Goal: Task Accomplishment & Management: Manage account settings

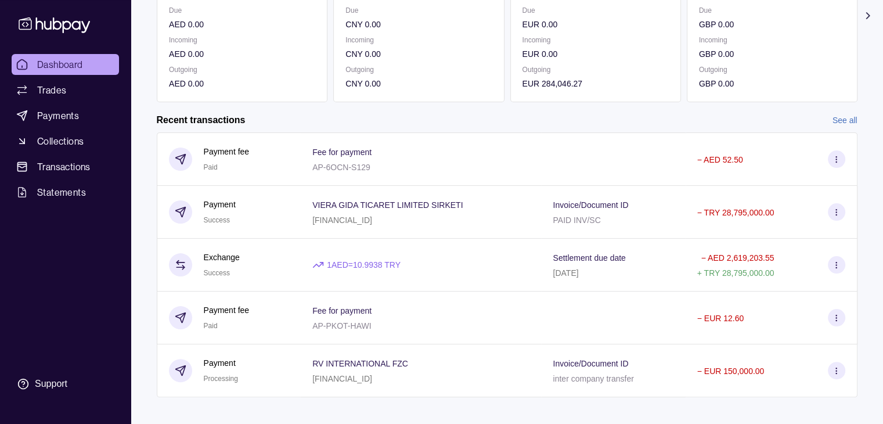
scroll to position [207, 0]
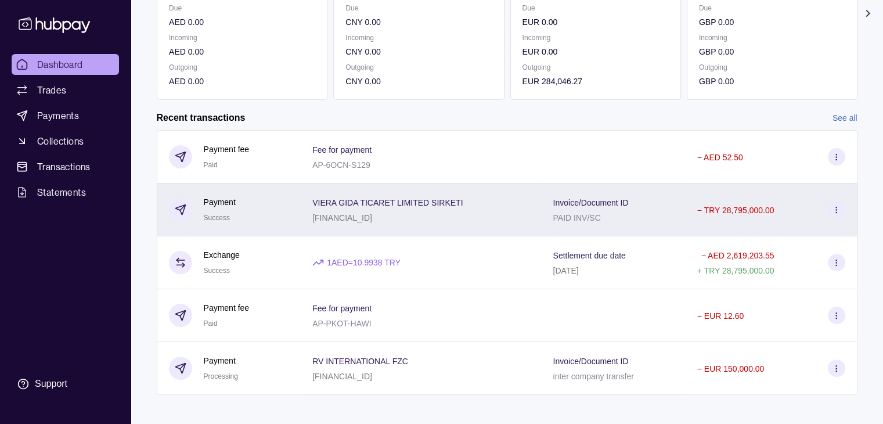
click at [495, 221] on div "VIERA GIDA TICARET LIMITED SIRKETI [FINANCIAL_ID]" at bounding box center [420, 209] width 217 height 29
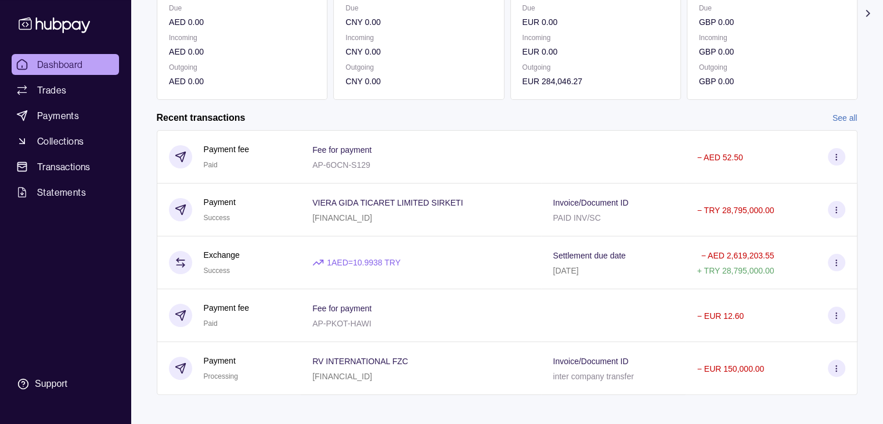
scroll to position [217, 0]
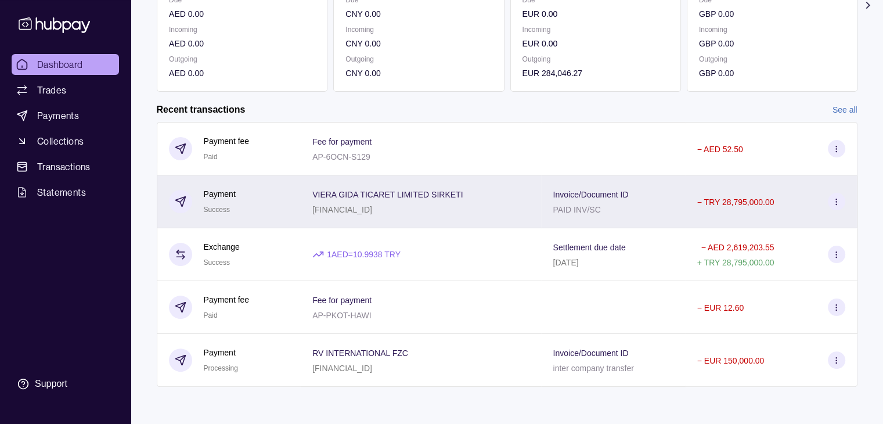
click at [721, 197] on p "− TRY 28,795,000.00" at bounding box center [736, 201] width 77 height 9
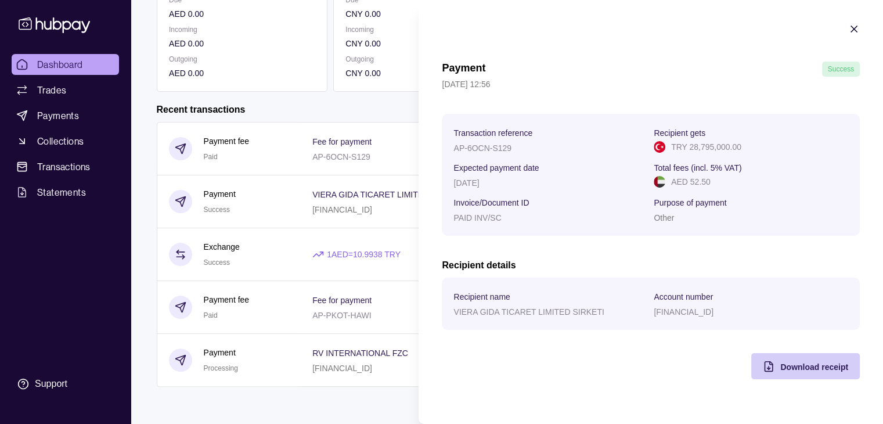
click at [799, 370] on span "Download receipt" at bounding box center [815, 366] width 68 height 9
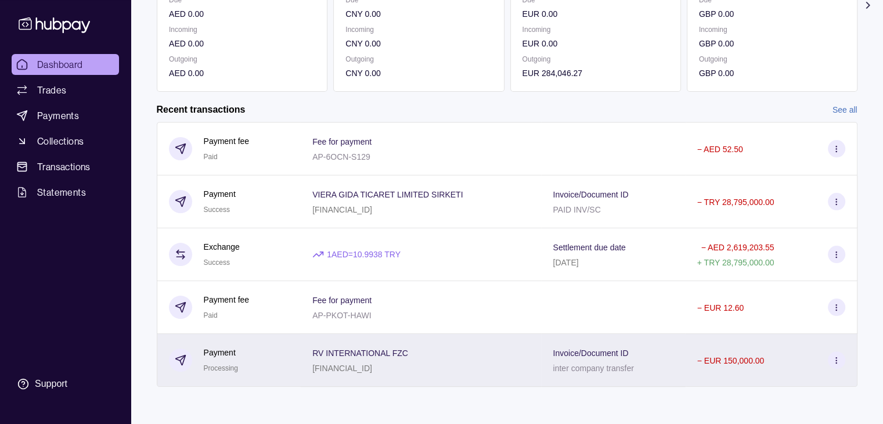
click at [586, 371] on p "inter company transfer" at bounding box center [593, 368] width 81 height 9
click at [713, 362] on p "− EUR 150,000.00" at bounding box center [731, 360] width 67 height 9
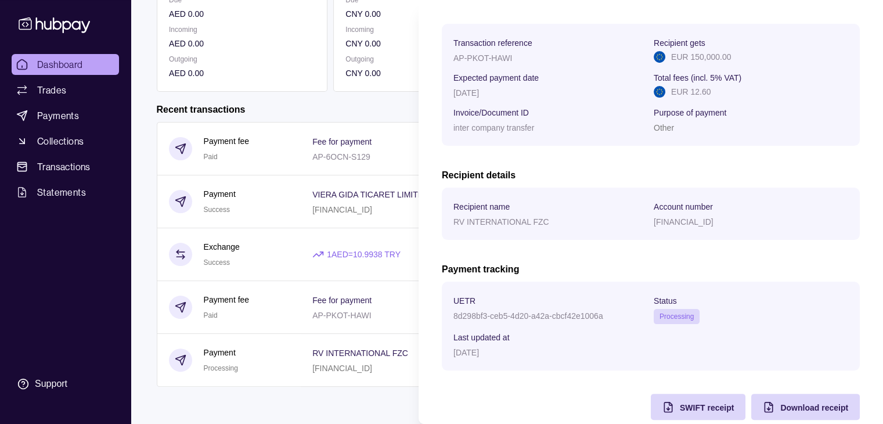
scroll to position [186, 0]
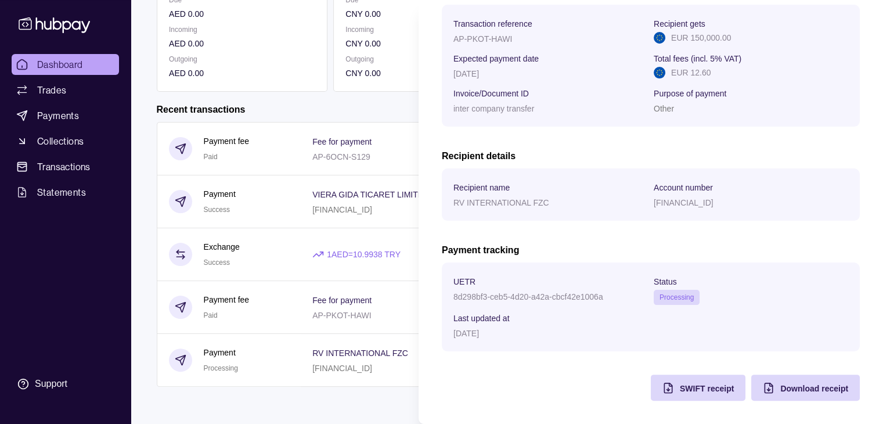
click at [363, 163] on html "Dashboard Trades Payments Collections Transactions Statements Support V Hello, …" at bounding box center [441, 104] width 883 height 639
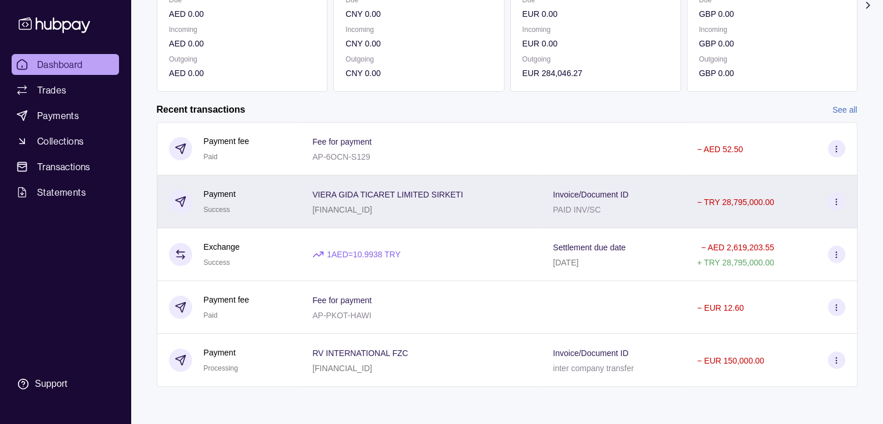
click at [681, 212] on div "Invoice/Document ID PAID INV/SC" at bounding box center [613, 201] width 144 height 53
click at [832, 202] on icon at bounding box center [836, 201] width 9 height 9
click at [211, 188] on p "Payment" at bounding box center [220, 194] width 32 height 13
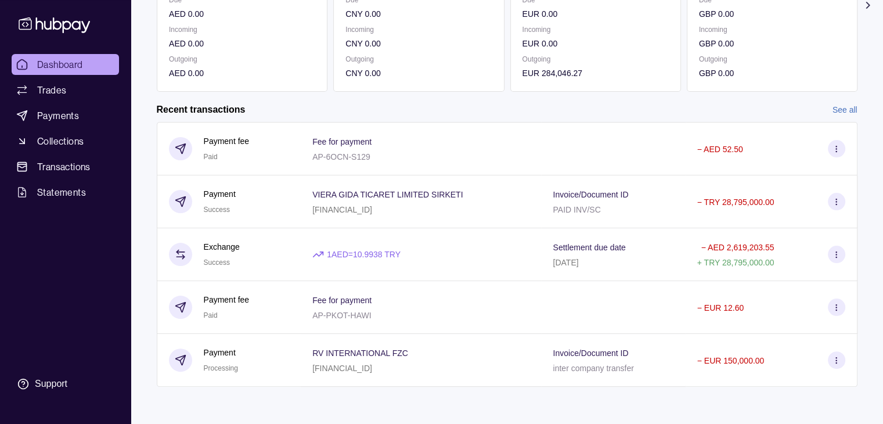
click at [838, 109] on link "See all" at bounding box center [845, 109] width 25 height 13
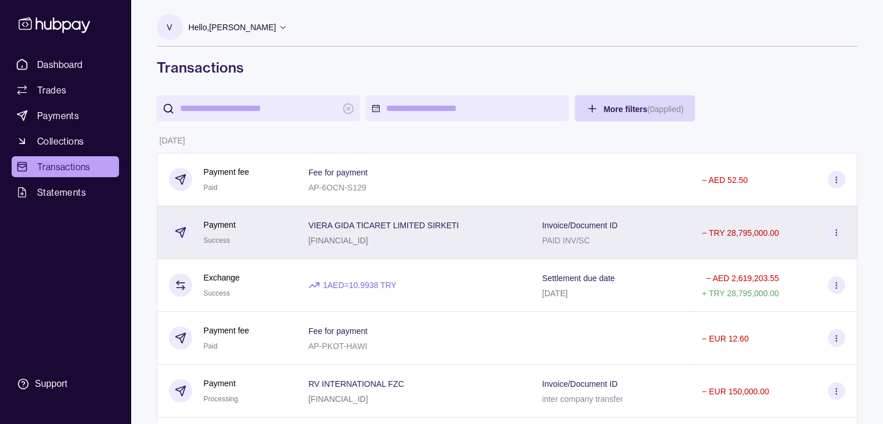
click at [835, 237] on icon at bounding box center [836, 232] width 9 height 9
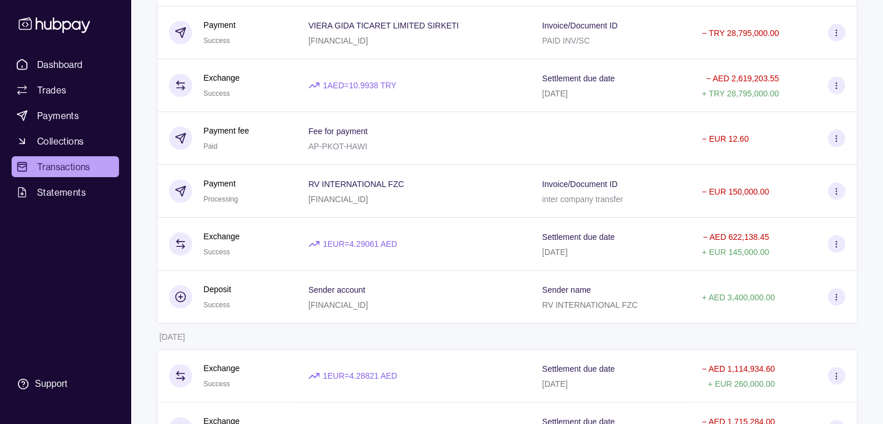
scroll to position [203, 0]
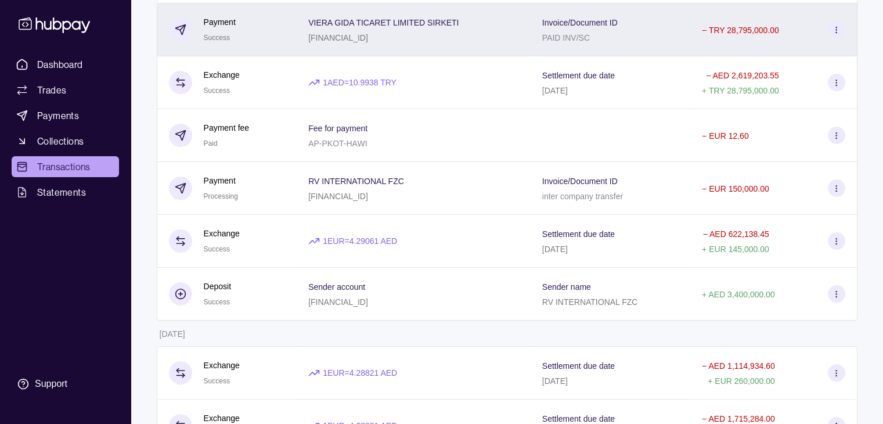
click at [331, 55] on div "VIERA GIDA TICARET LIMITED SIRKETI [FINANCIAL_ID]" at bounding box center [414, 29] width 234 height 53
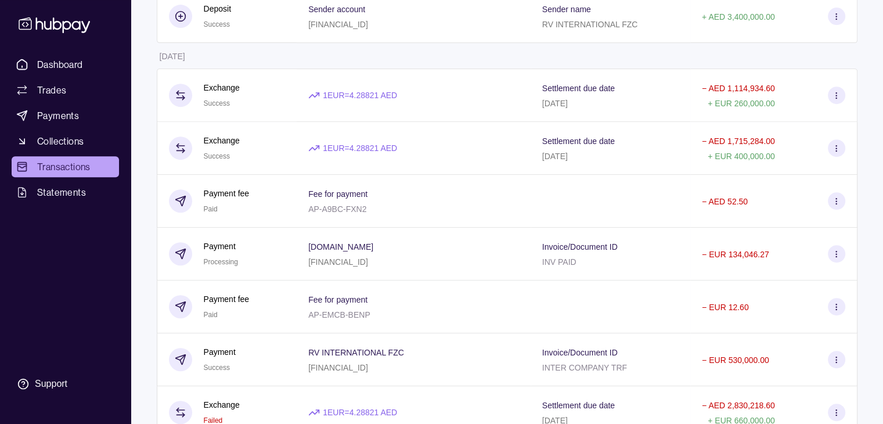
scroll to position [485, 0]
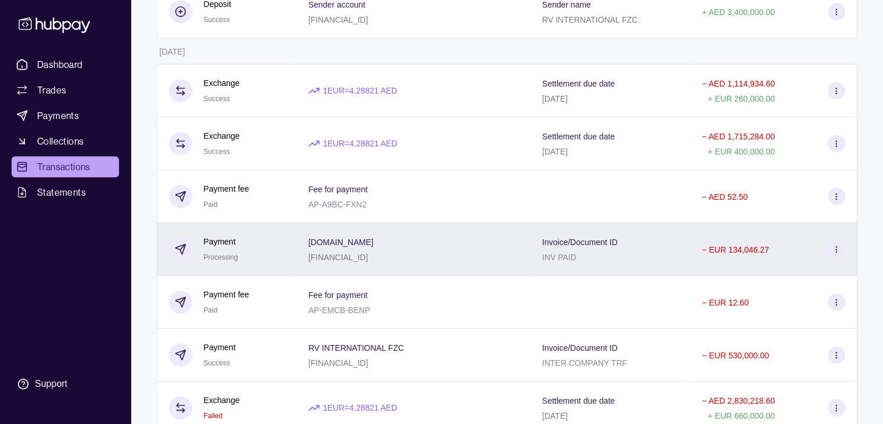
click at [625, 264] on div "Invoice/Document ID INV PAID" at bounding box center [611, 249] width 136 height 29
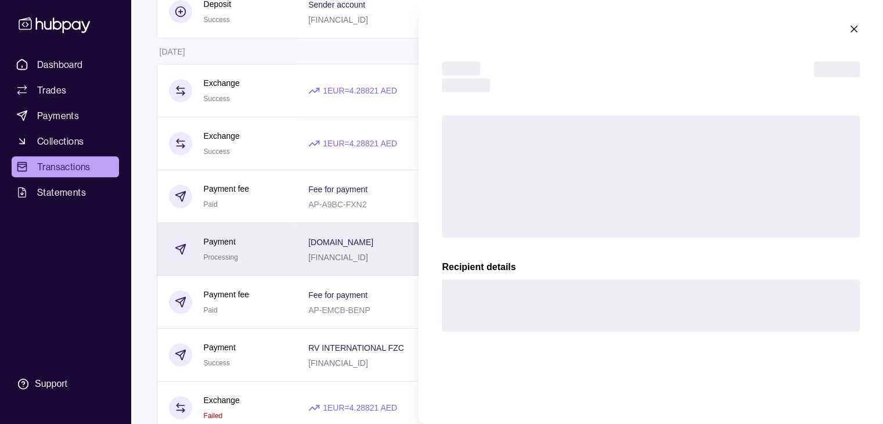
click at [625, 264] on html "Dashboard Trades Payments Collections Transactions Statements Support V Hello, …" at bounding box center [441, 184] width 883 height 1338
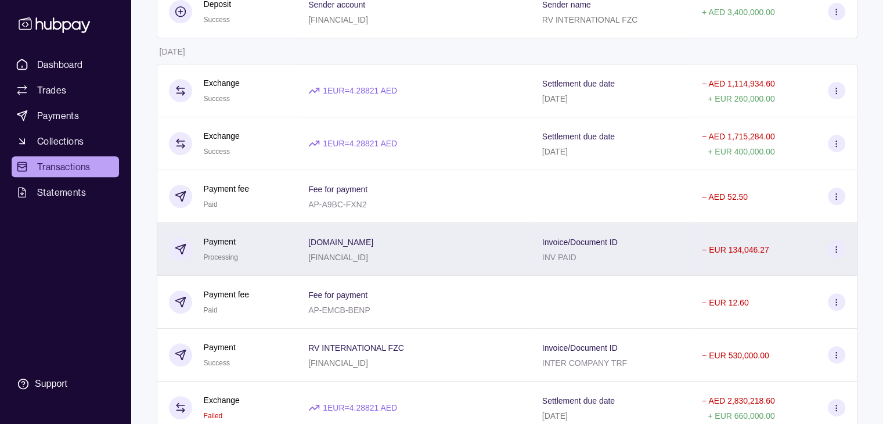
click at [799, 263] on div "− EUR 134,046.27" at bounding box center [774, 249] width 167 height 53
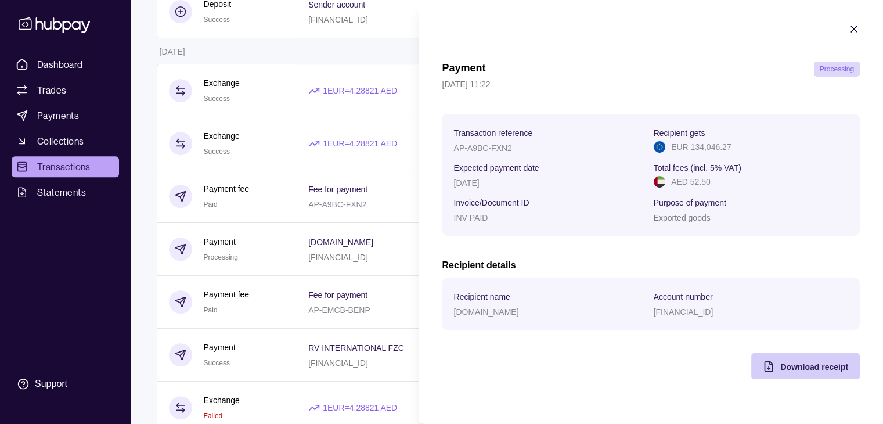
click at [786, 373] on div "Download receipt" at bounding box center [815, 367] width 68 height 14
click at [855, 32] on icon "button" at bounding box center [855, 29] width 12 height 12
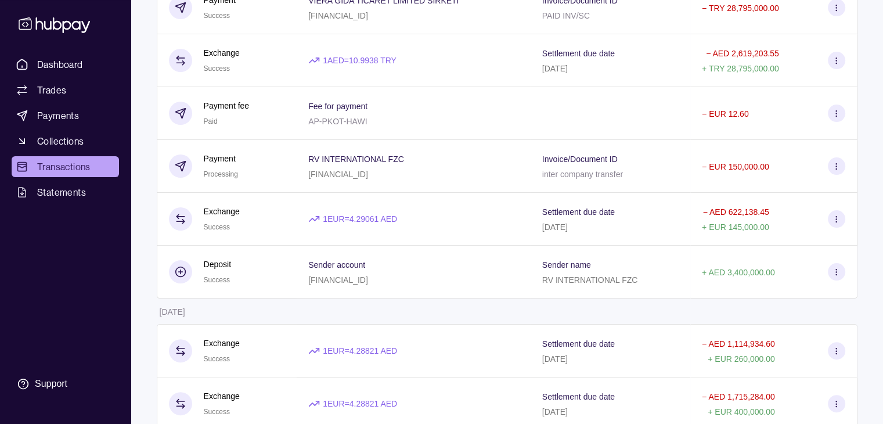
scroll to position [223, 0]
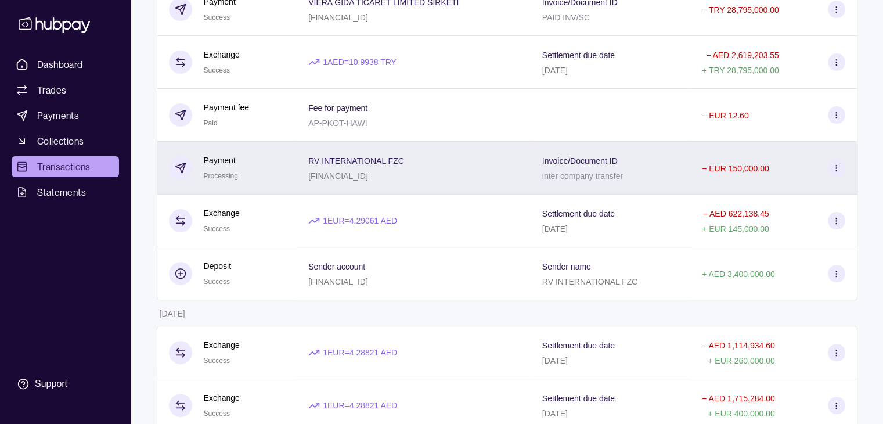
click at [660, 166] on div "Invoice/Document ID inter company transfer" at bounding box center [611, 167] width 136 height 29
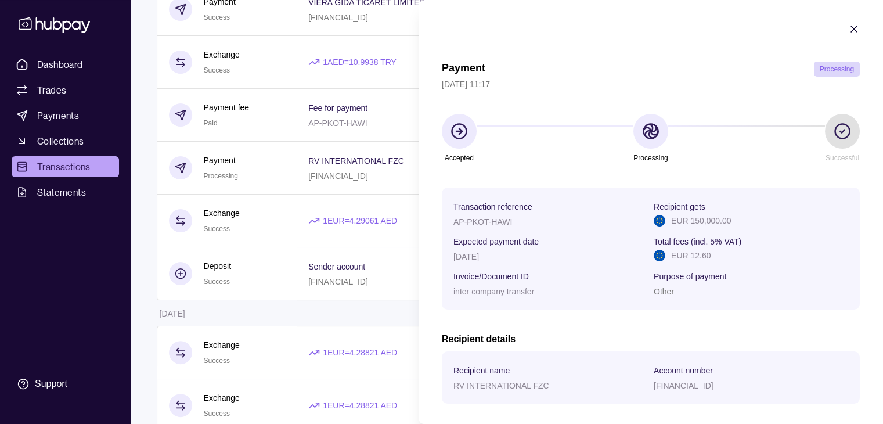
click at [849, 31] on icon "button" at bounding box center [855, 29] width 12 height 12
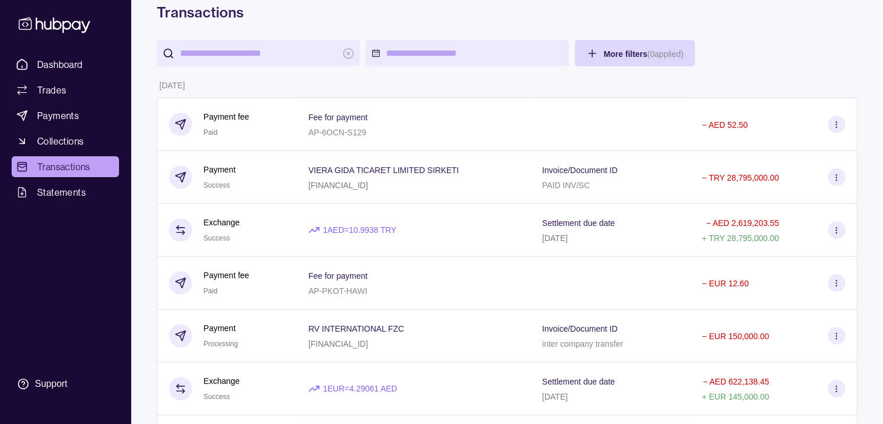
scroll to position [10, 0]
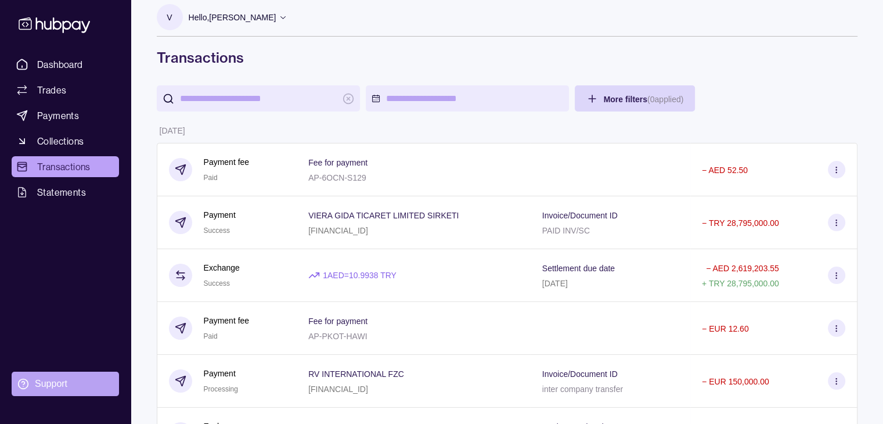
click at [49, 388] on div "Support" at bounding box center [51, 384] width 33 height 13
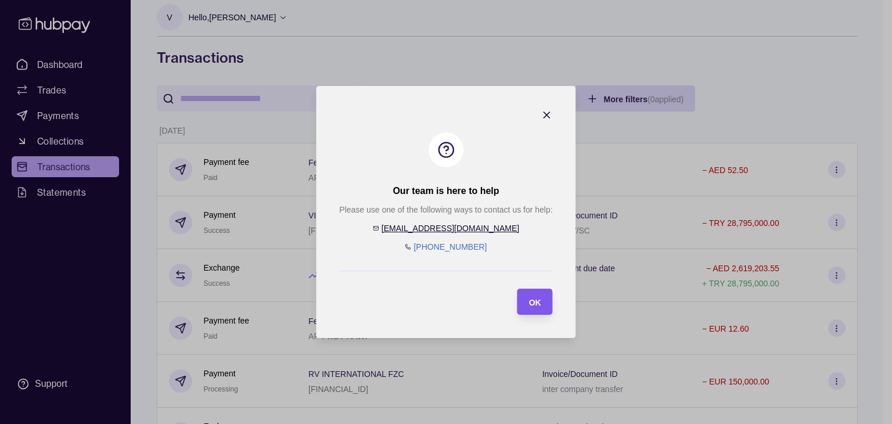
click at [537, 305] on span "OK" at bounding box center [535, 302] width 12 height 9
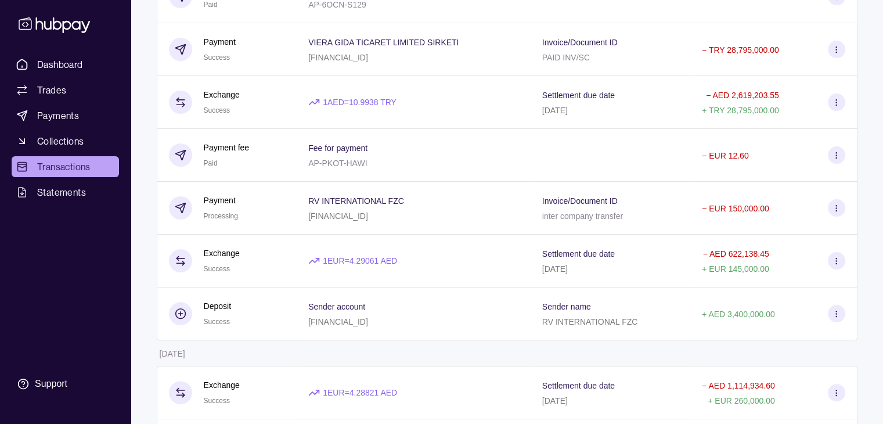
scroll to position [181, 0]
click at [53, 28] on icon at bounding box center [54, 25] width 71 height 16
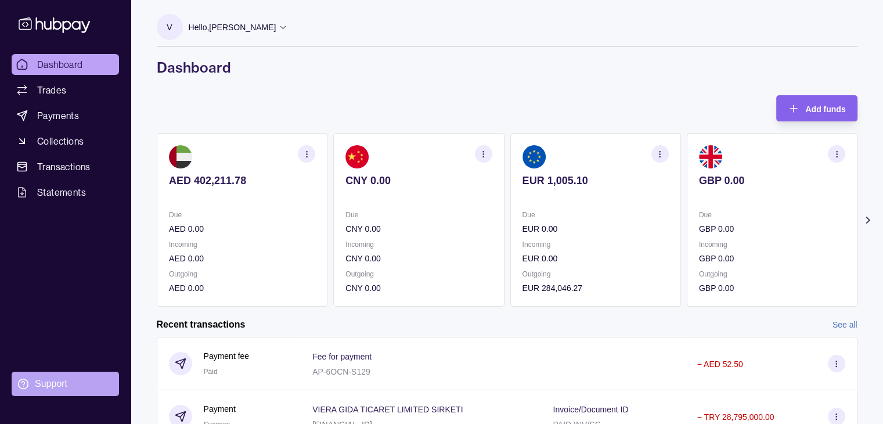
click at [49, 382] on div "Support" at bounding box center [51, 384] width 33 height 13
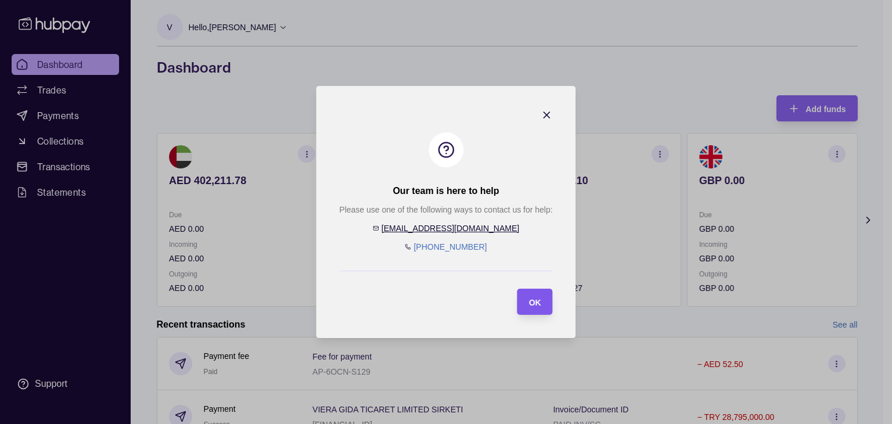
click at [534, 290] on div "OK" at bounding box center [527, 302] width 30 height 26
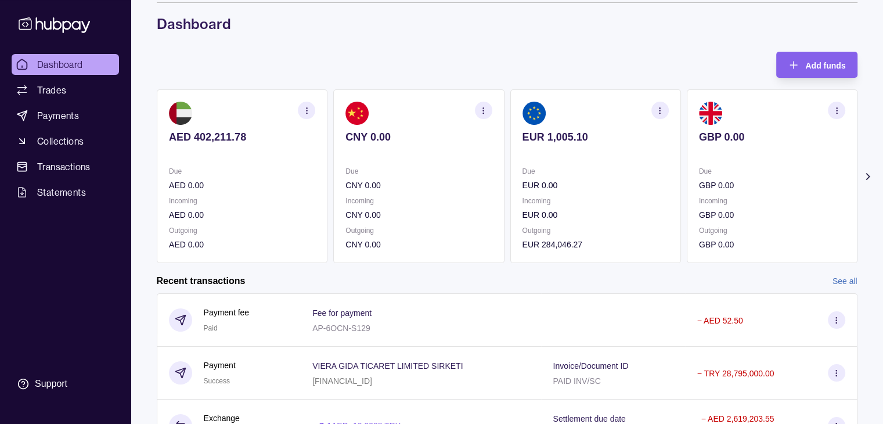
scroll to position [46, 0]
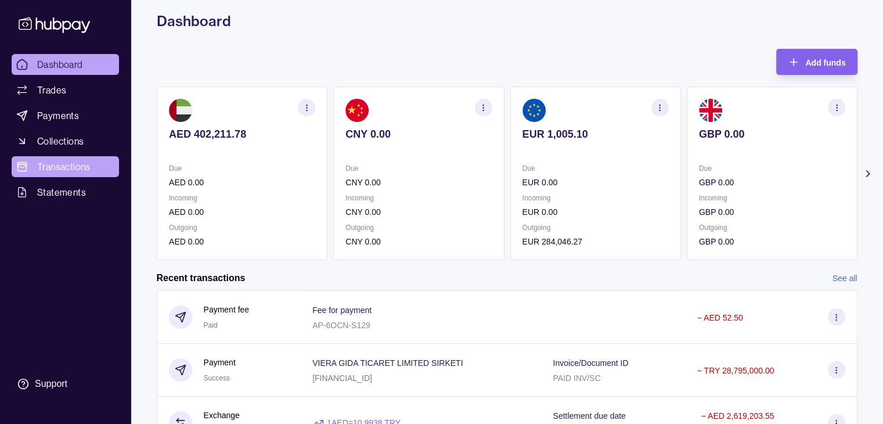
click at [64, 166] on span "Transactions" at bounding box center [63, 167] width 53 height 14
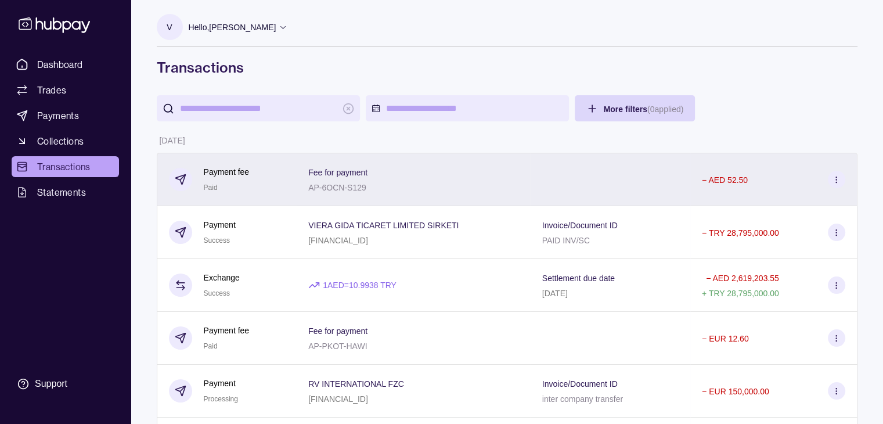
click at [376, 192] on div "Fee for payment AP-6OCN-S129" at bounding box center [413, 179] width 211 height 29
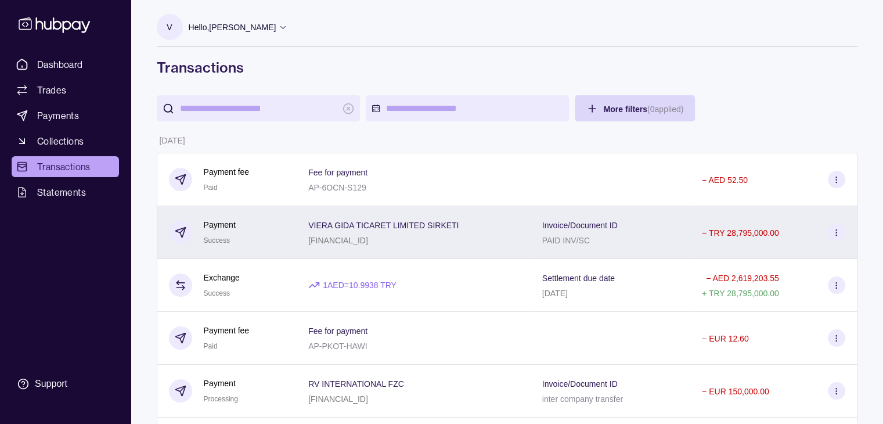
click at [343, 215] on div "VIERA GIDA TICARET LIMITED SIRKETI [FINANCIAL_ID]" at bounding box center [414, 232] width 234 height 53
click at [836, 226] on section at bounding box center [836, 232] width 17 height 17
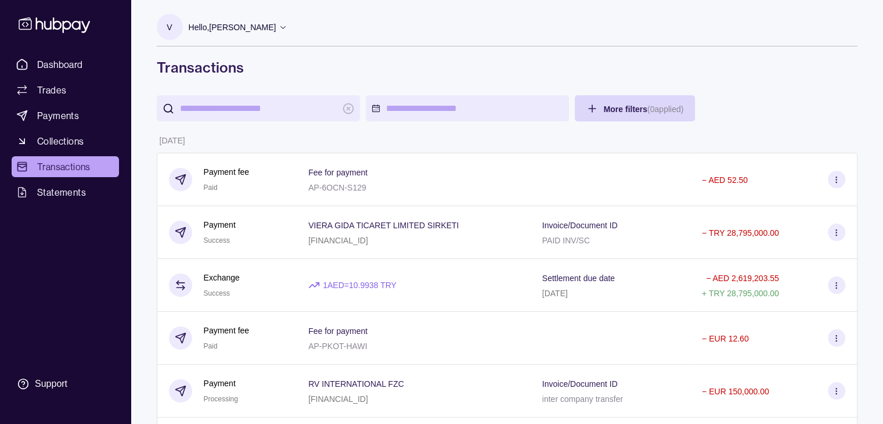
click at [279, 26] on icon at bounding box center [283, 27] width 9 height 9
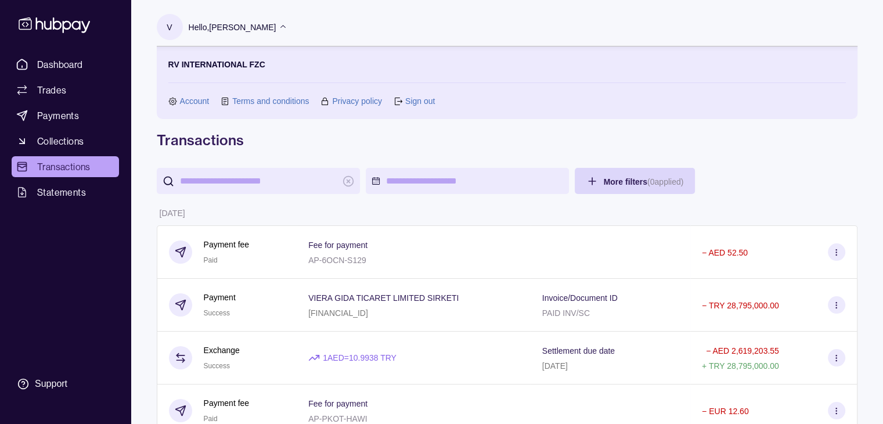
click at [200, 106] on link "Account" at bounding box center [195, 101] width 30 height 13
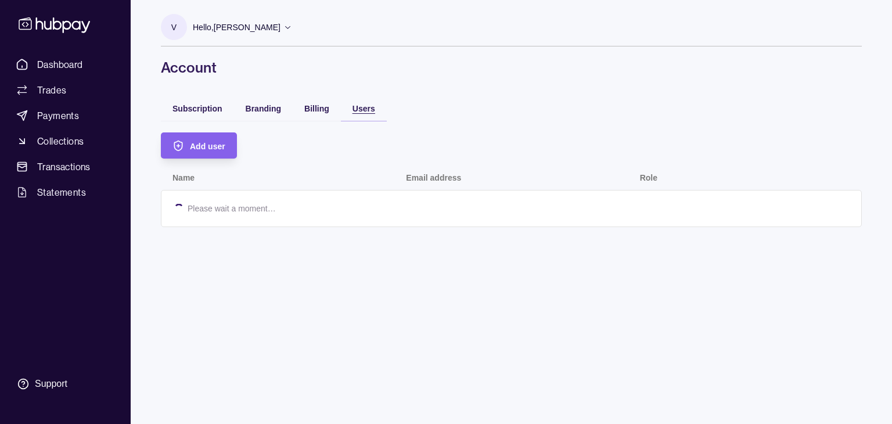
click at [358, 104] on span "Users" at bounding box center [364, 108] width 23 height 9
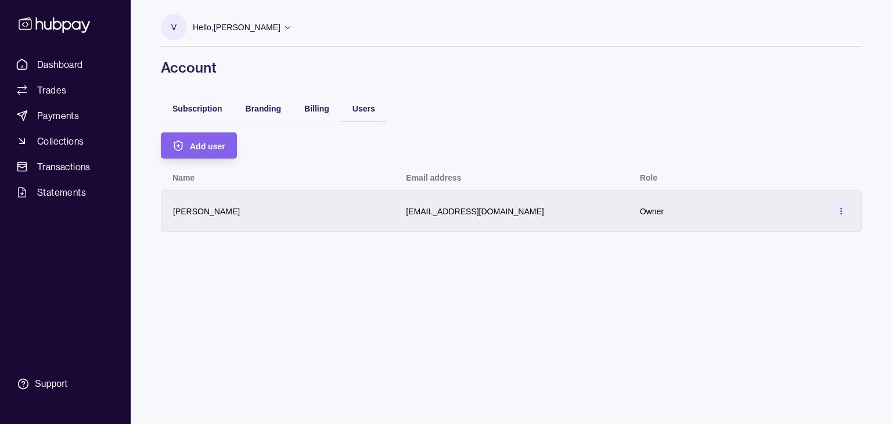
click at [841, 214] on circle at bounding box center [840, 213] width 1 height 1
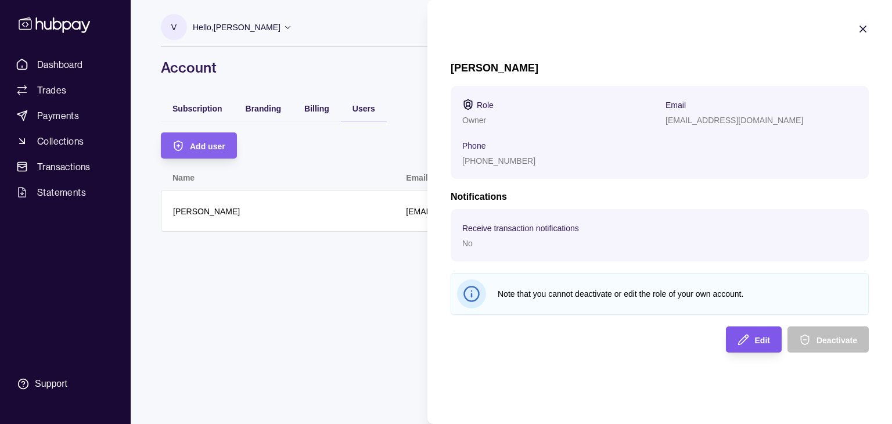
click at [752, 337] on div "Edit" at bounding box center [745, 339] width 50 height 26
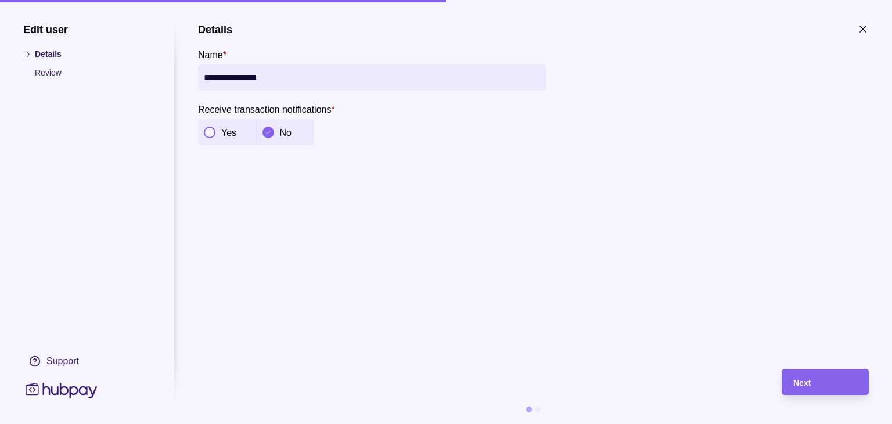
click at [214, 134] on button "button" at bounding box center [210, 133] width 12 height 12
click at [270, 128] on button "button" at bounding box center [269, 133] width 12 height 12
click at [805, 382] on span "Next" at bounding box center [801, 382] width 17 height 9
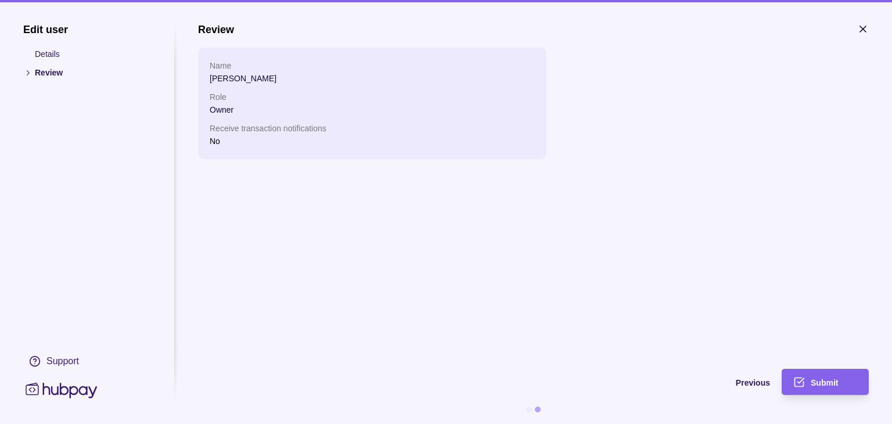
click at [861, 31] on icon "button" at bounding box center [863, 29] width 12 height 12
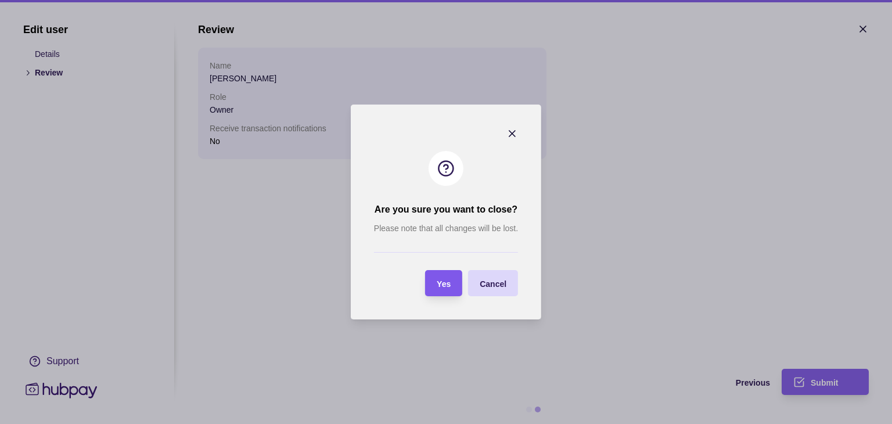
click at [446, 282] on span "Yes" at bounding box center [444, 283] width 14 height 9
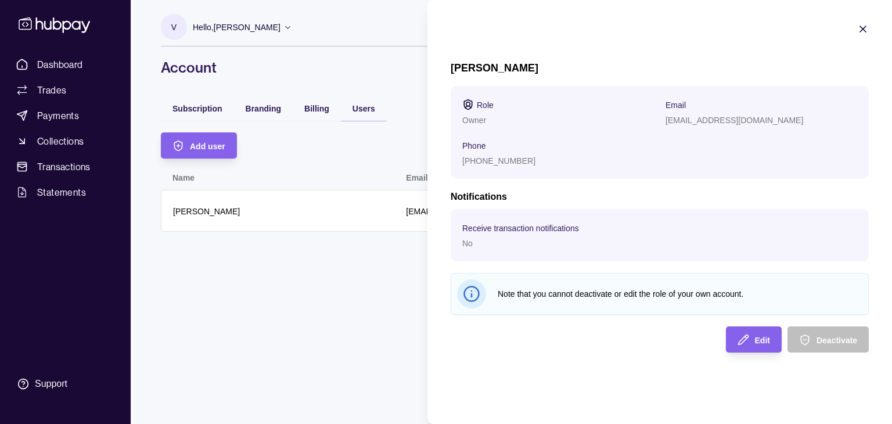
click at [863, 30] on icon "button" at bounding box center [863, 29] width 6 height 6
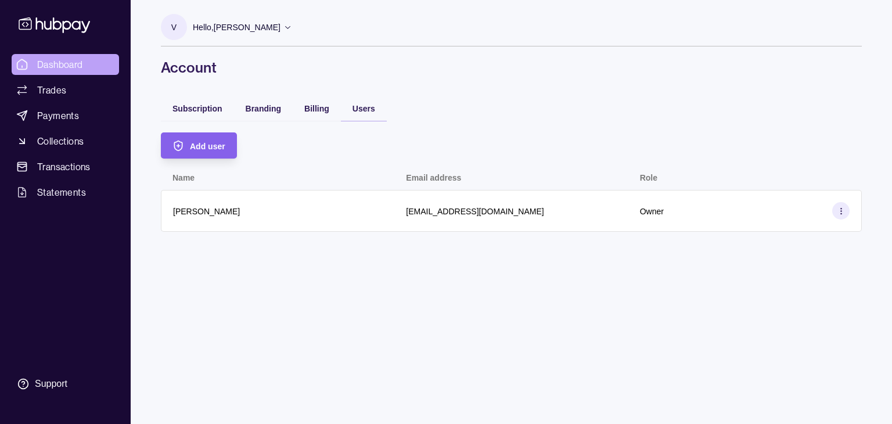
click at [67, 63] on span "Dashboard" at bounding box center [60, 65] width 46 height 14
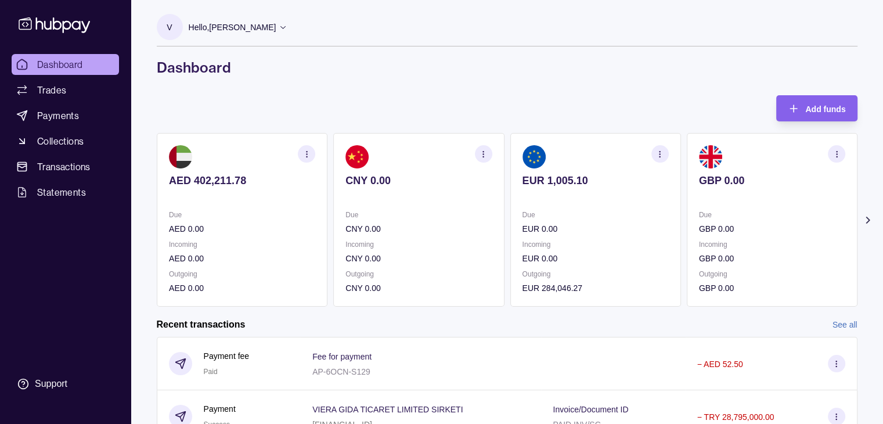
click at [834, 324] on link "See all" at bounding box center [845, 324] width 25 height 13
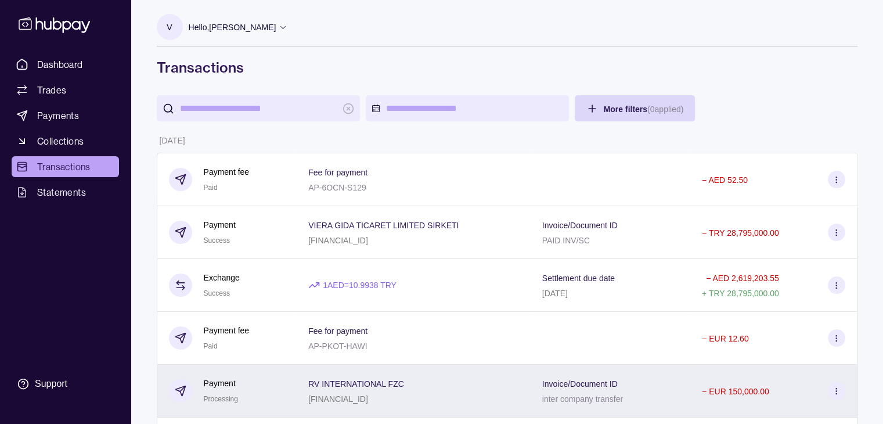
click at [737, 391] on p "− EUR 150,000.00" at bounding box center [735, 391] width 67 height 9
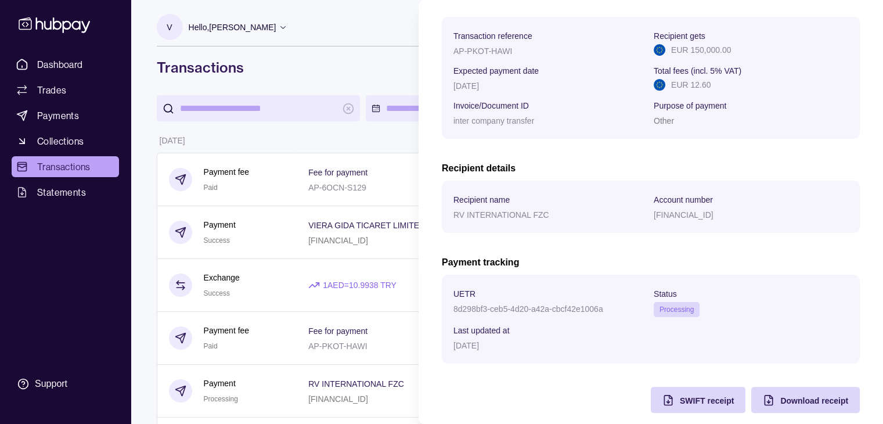
scroll to position [186, 0]
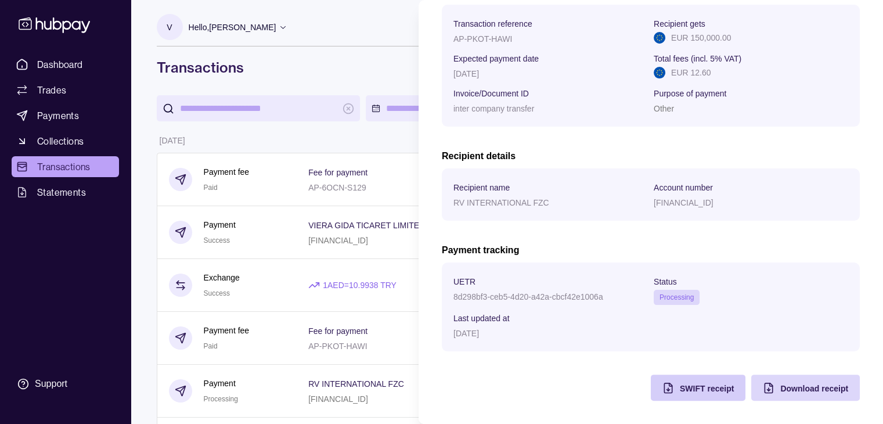
click at [689, 389] on span "SWIFT receipt" at bounding box center [707, 388] width 54 height 9
